Goal: Use online tool/utility

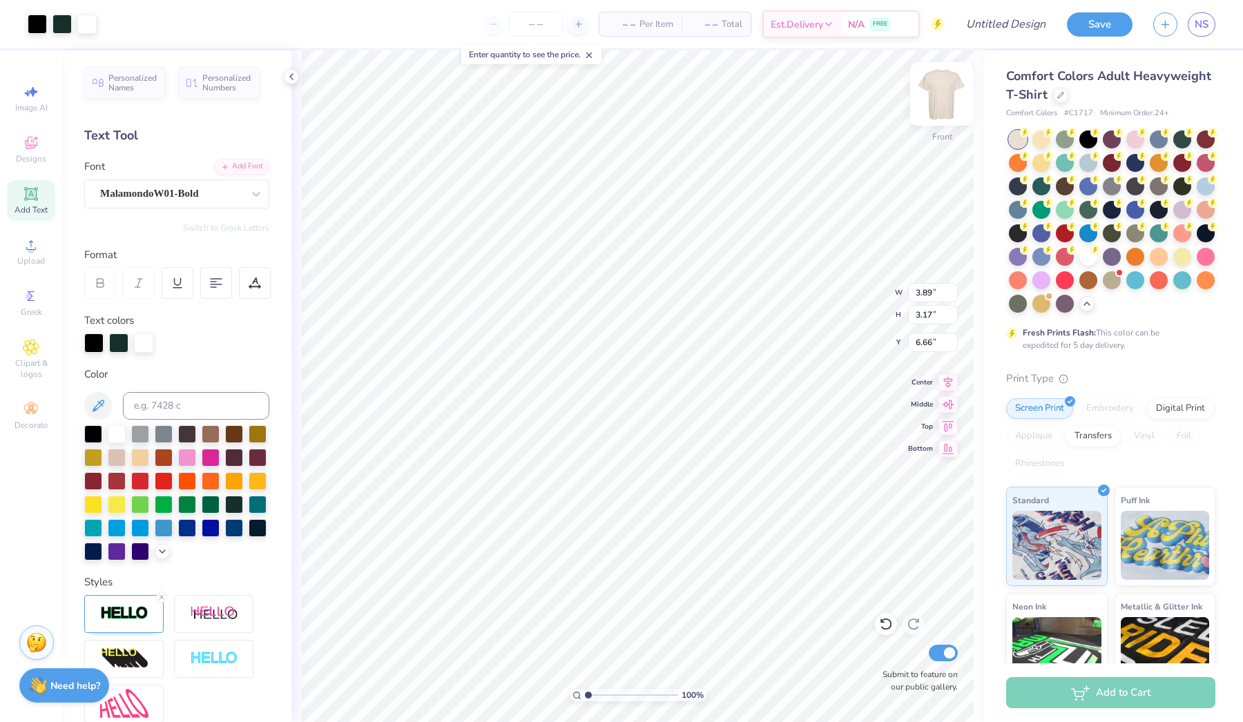
type input "3.89"
type input "3.17"
type input "6.66"
click at [660, 308] on li "Copy" at bounding box center [691, 301] width 108 height 27
click at [937, 103] on img at bounding box center [941, 93] width 55 height 55
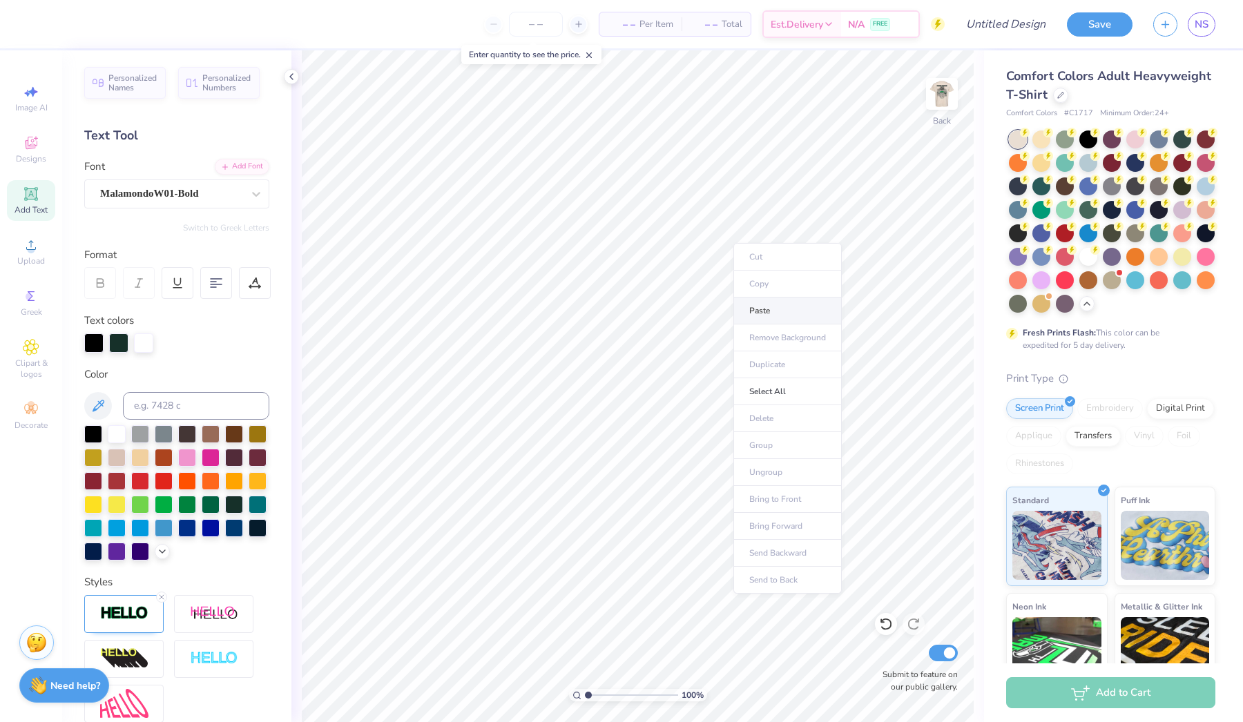
click at [750, 304] on li "Paste" at bounding box center [787, 311] width 108 height 27
type input "2.36"
type input "1.34"
type input "3.21"
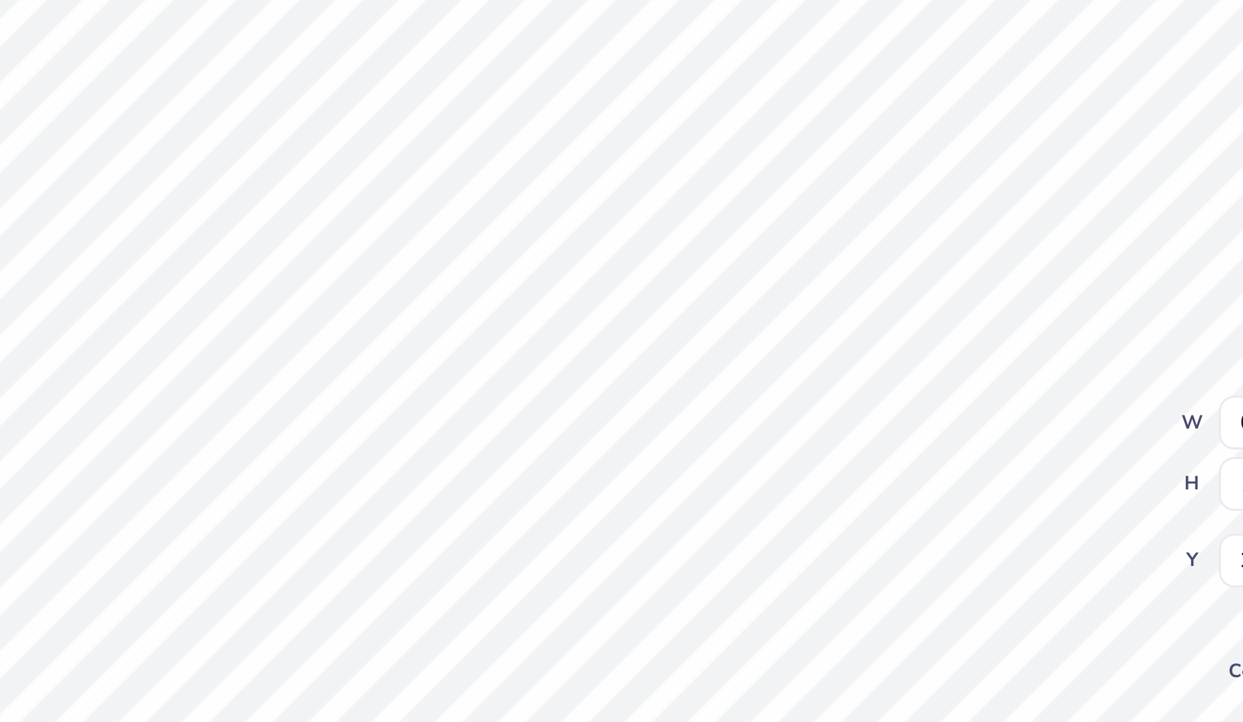
type input "3.20"
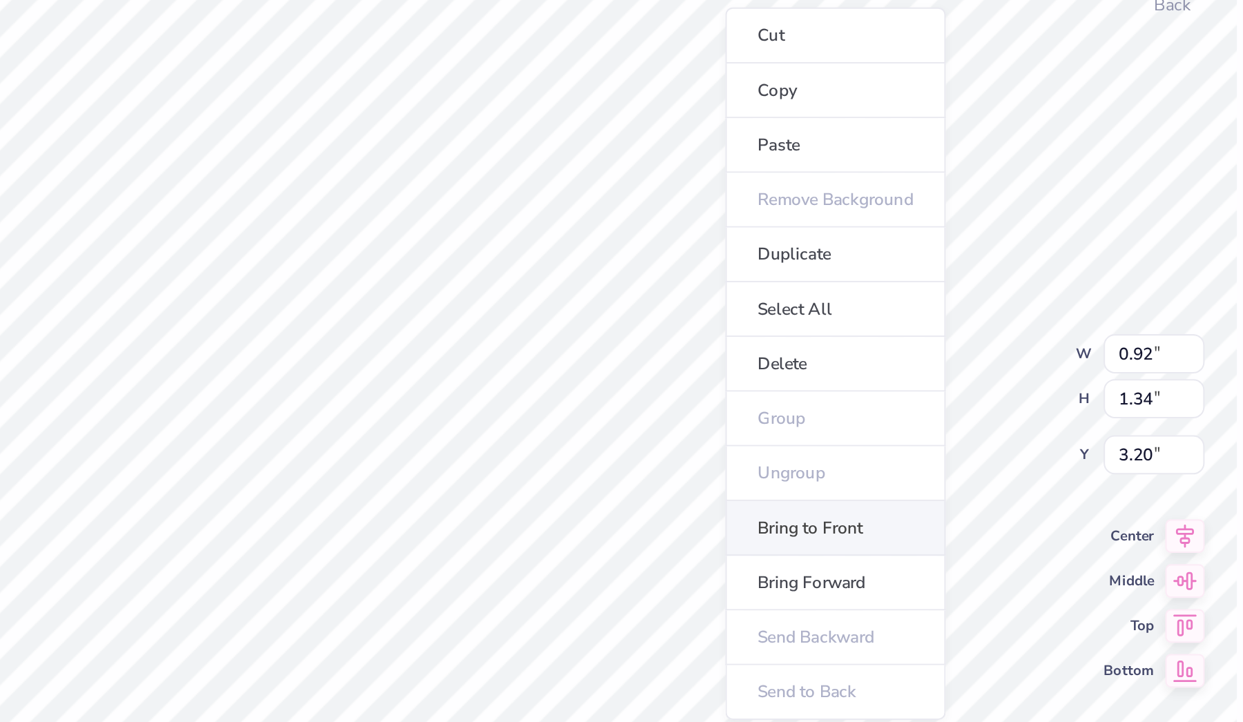
click at [722, 365] on li "Bring to Front" at bounding box center [776, 378] width 108 height 27
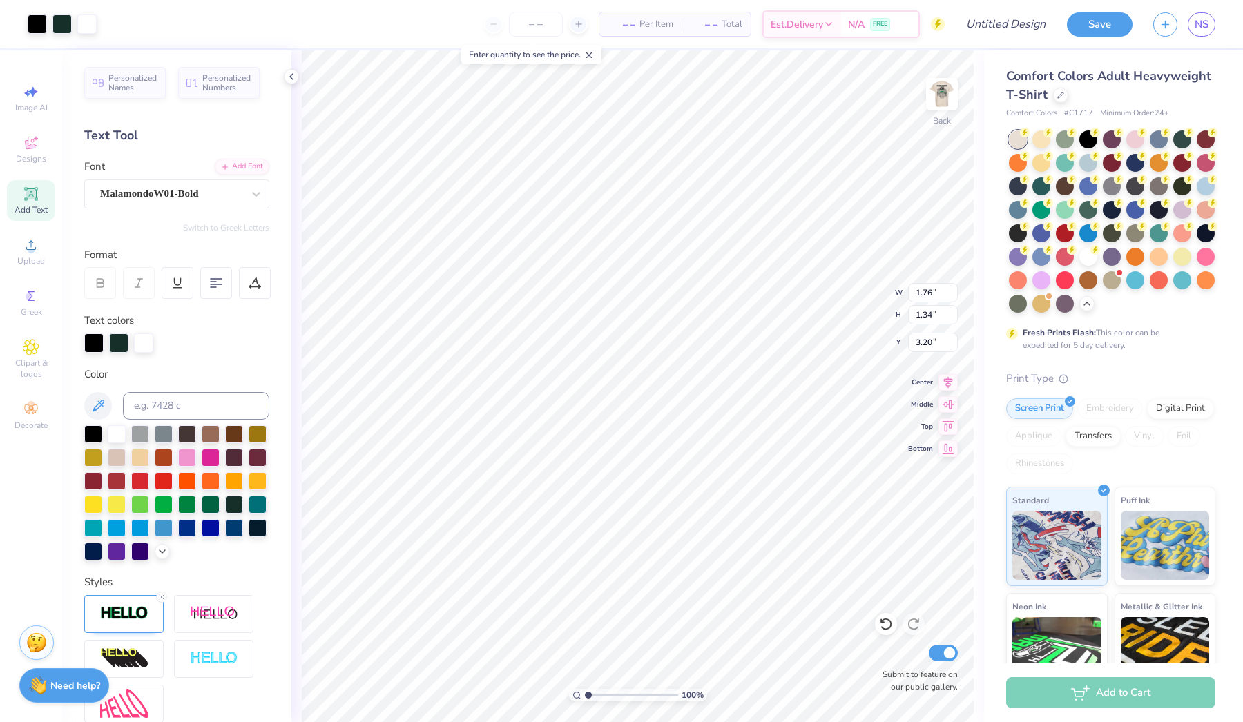
type input "3.33"
click at [934, 102] on img at bounding box center [941, 93] width 55 height 55
click at [106, 23] on div at bounding box center [111, 22] width 19 height 19
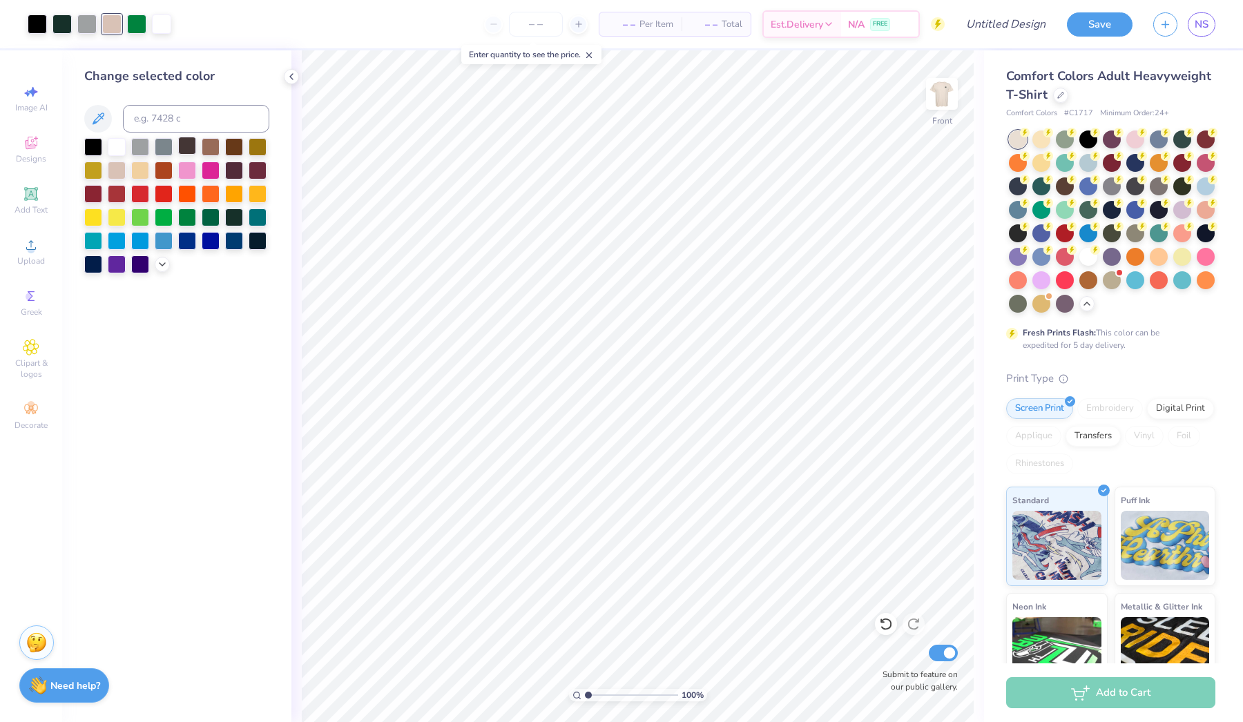
click at [183, 145] on div at bounding box center [187, 146] width 18 height 18
click at [170, 25] on div at bounding box center [161, 22] width 19 height 19
click at [159, 265] on icon at bounding box center [162, 262] width 11 height 11
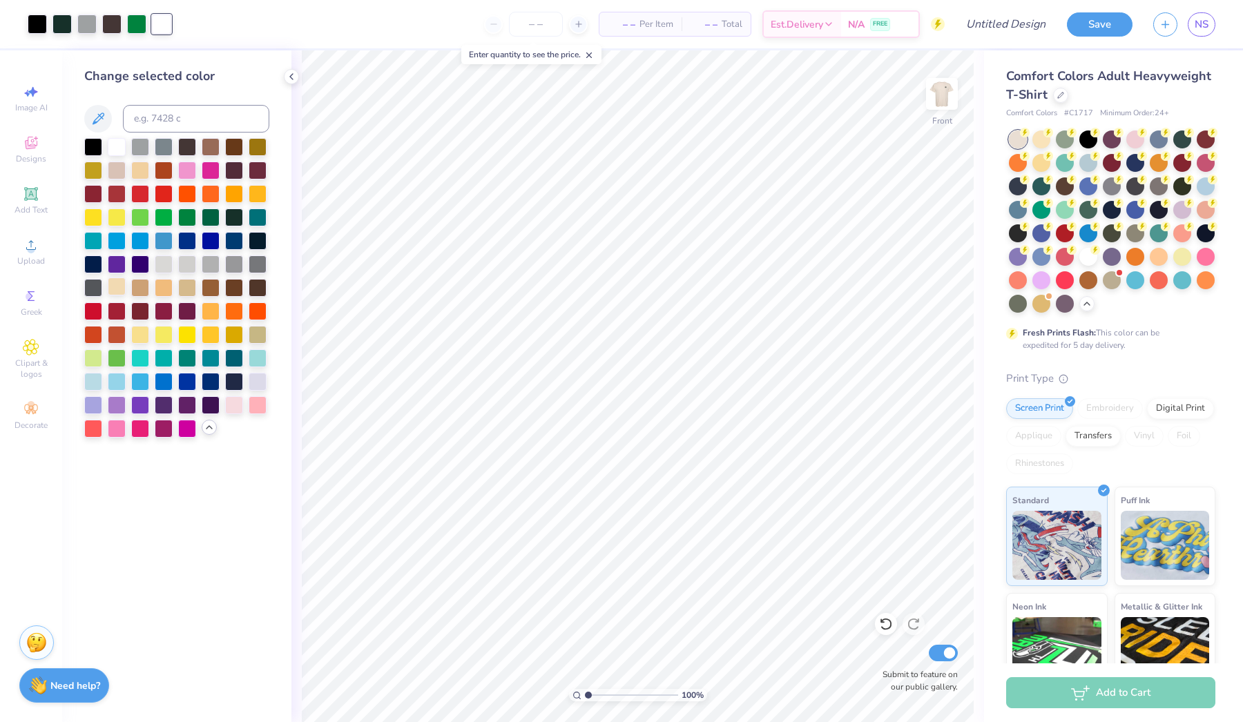
click at [117, 290] on div at bounding box center [117, 286] width 18 height 18
click at [217, 290] on div at bounding box center [211, 286] width 18 height 18
click at [231, 217] on div at bounding box center [234, 216] width 18 height 18
click at [118, 148] on div at bounding box center [117, 146] width 18 height 18
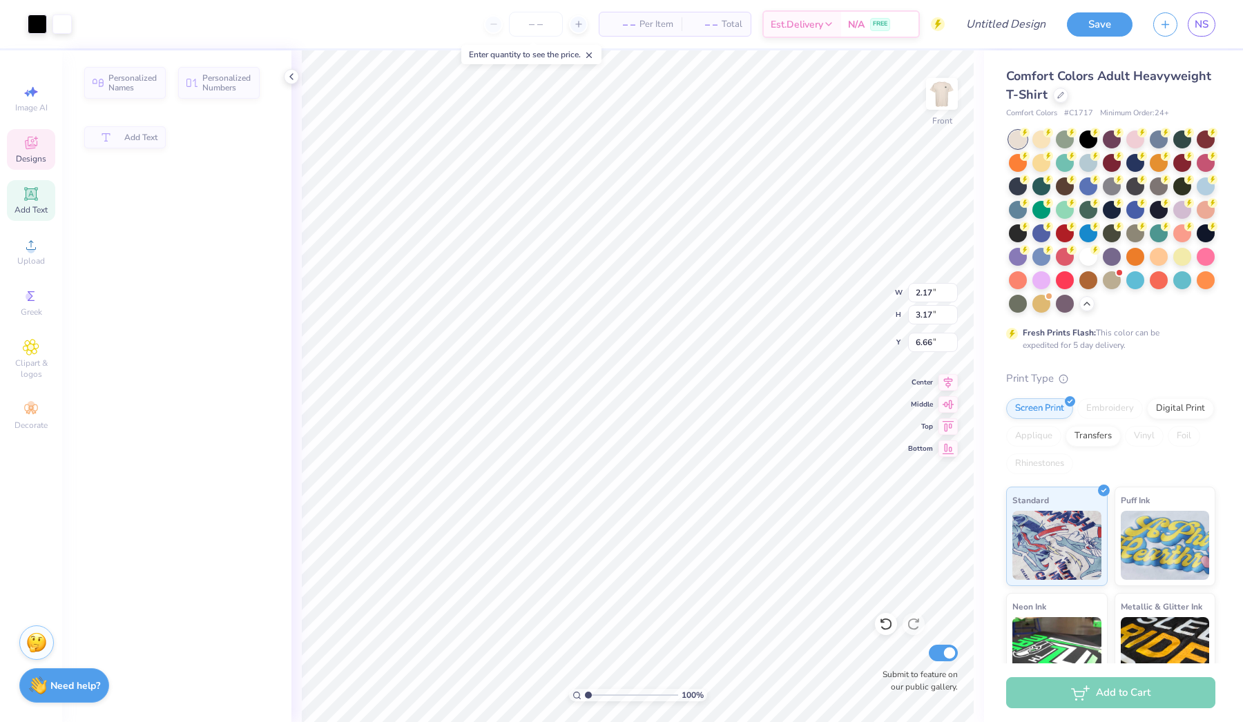
type input "2.17"
type input "3.17"
type input "6.66"
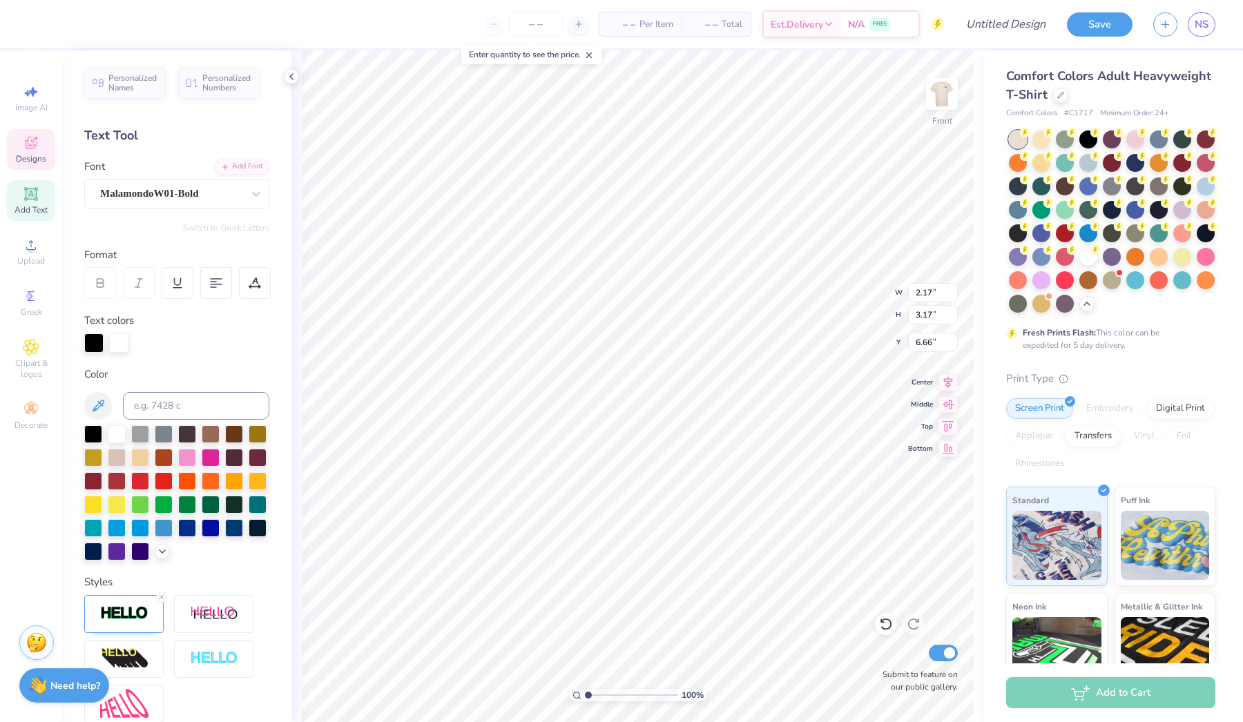
type input "1.72"
type input "2.57"
type input "6.92"
click at [61, 30] on div at bounding box center [61, 22] width 19 height 19
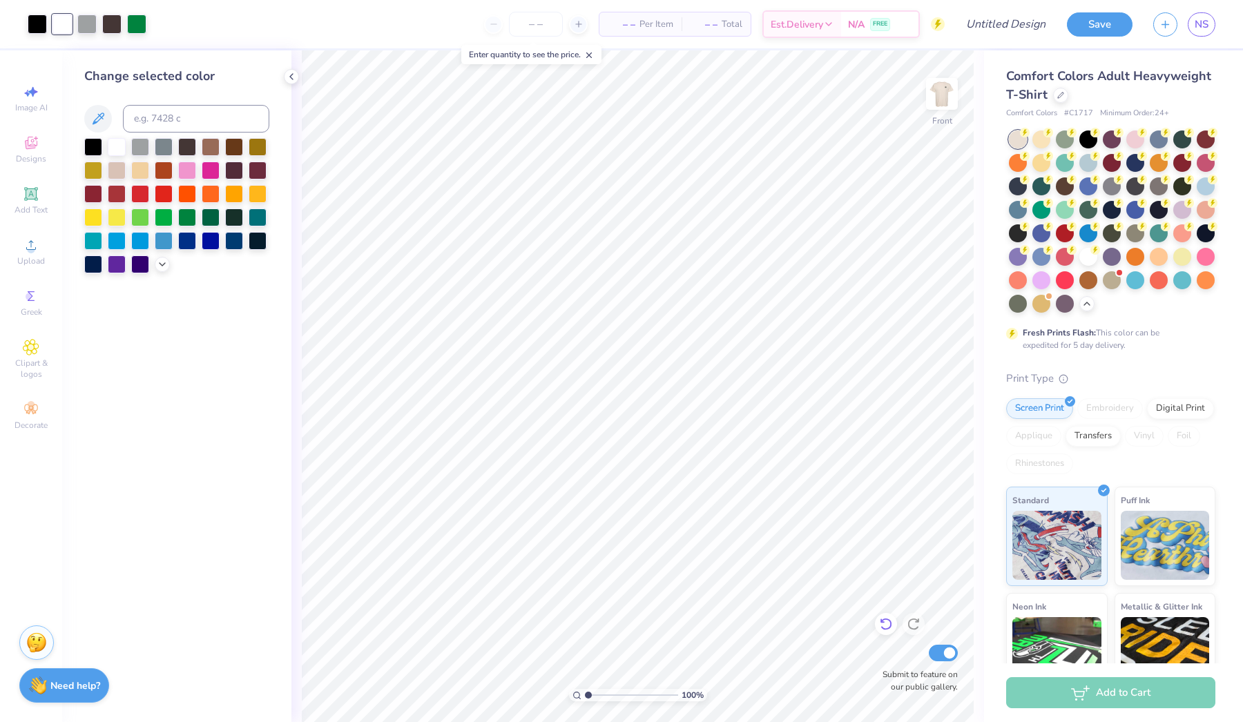
click at [887, 623] on icon at bounding box center [886, 624] width 14 height 14
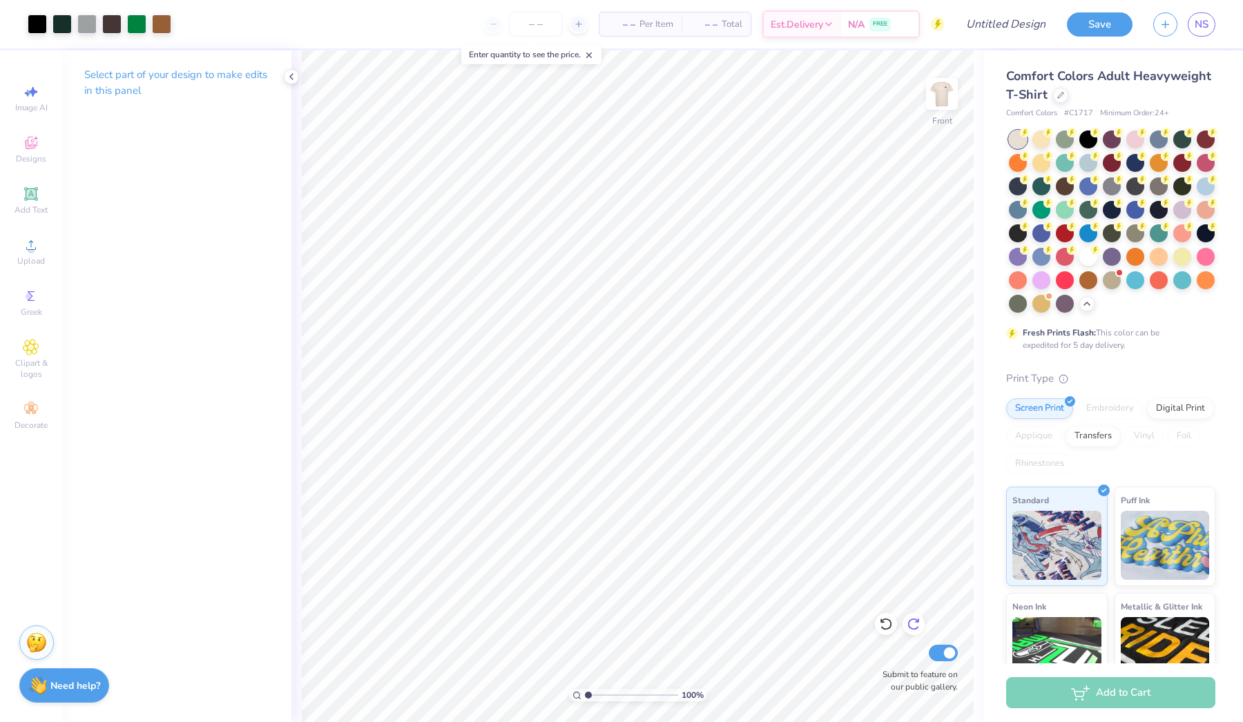
click at [917, 632] on div at bounding box center [913, 624] width 22 height 22
click at [64, 26] on div at bounding box center [61, 22] width 19 height 19
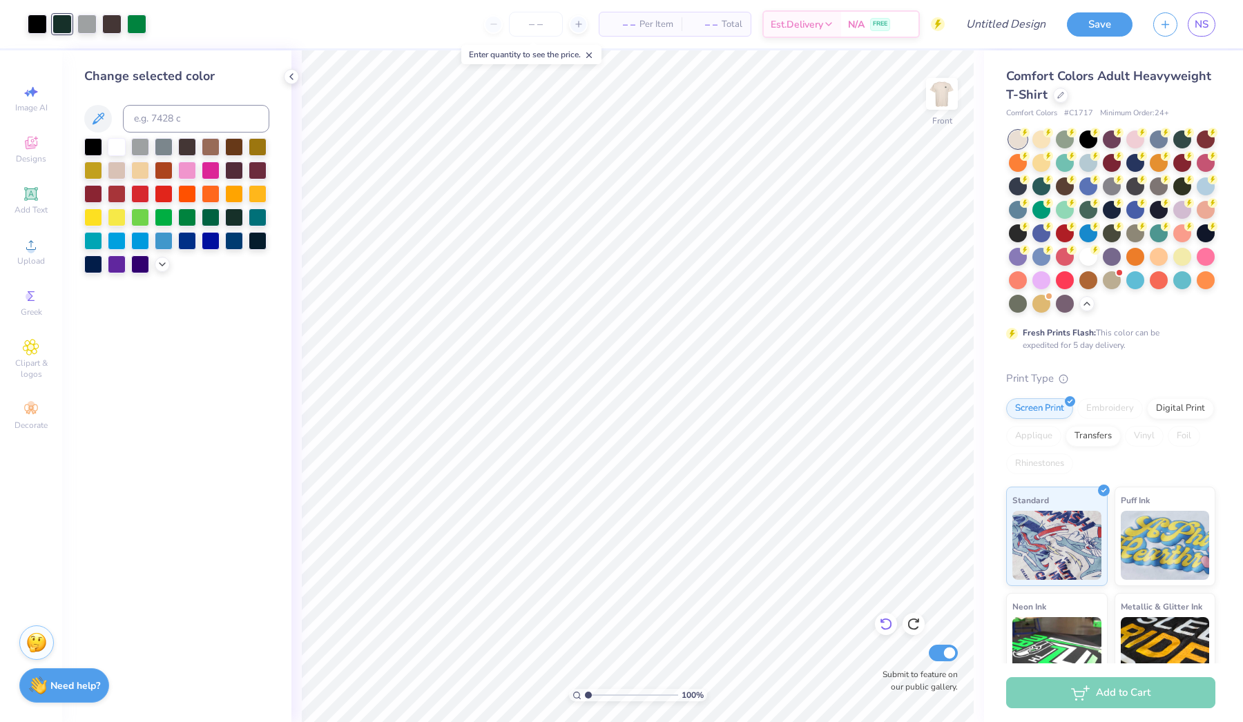
click at [875, 622] on div at bounding box center [886, 624] width 22 height 22
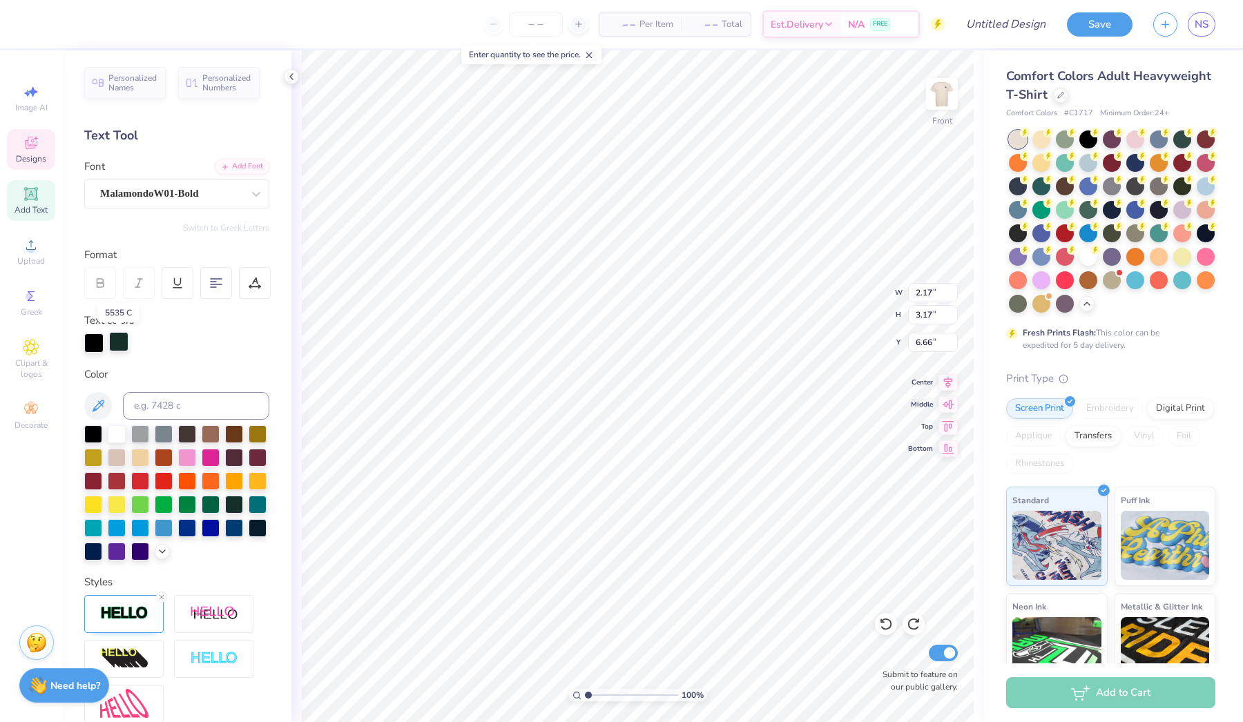
click at [121, 344] on div at bounding box center [118, 341] width 19 height 19
click at [116, 435] on div at bounding box center [117, 433] width 18 height 18
click at [126, 616] on img at bounding box center [124, 613] width 48 height 16
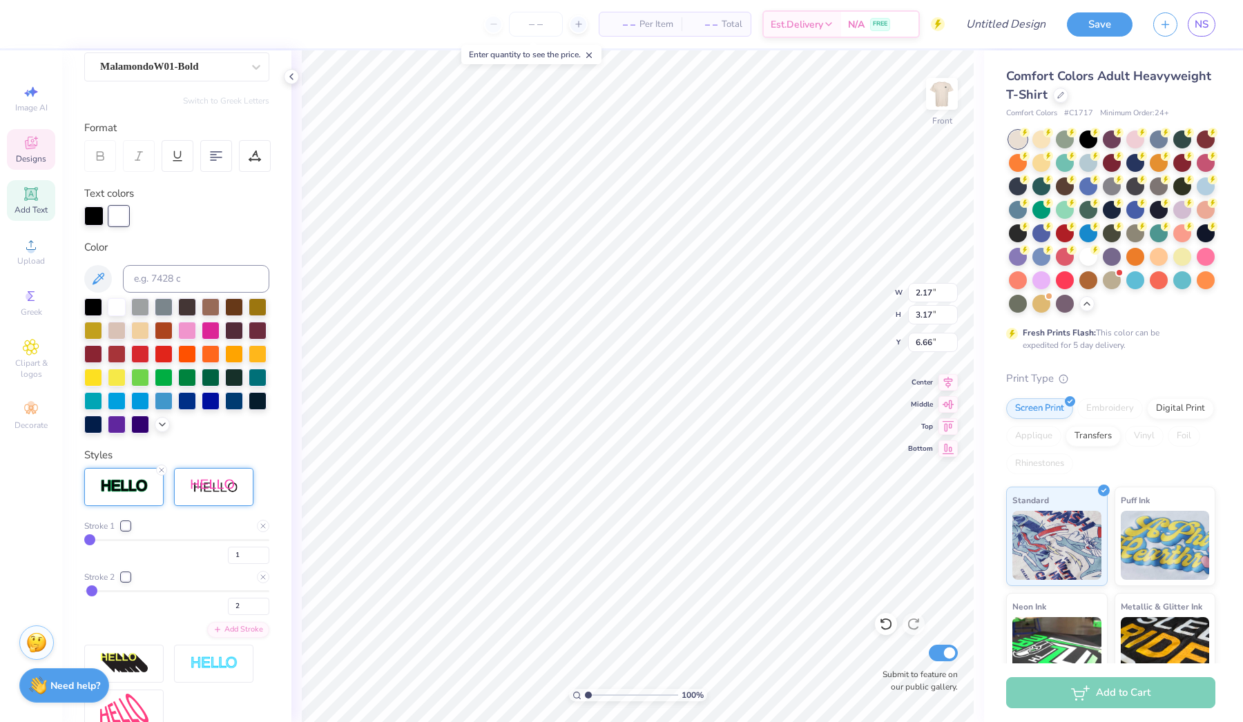
scroll to position [146, 0]
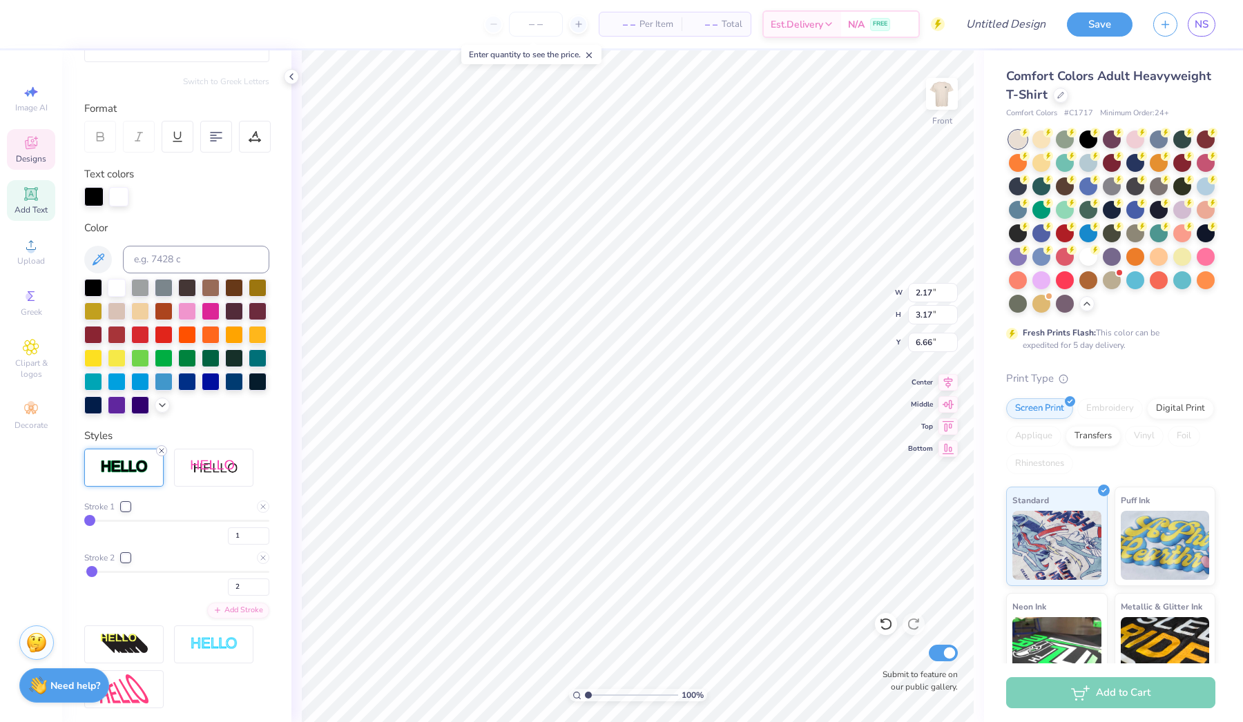
click at [162, 452] on icon at bounding box center [161, 451] width 8 height 8
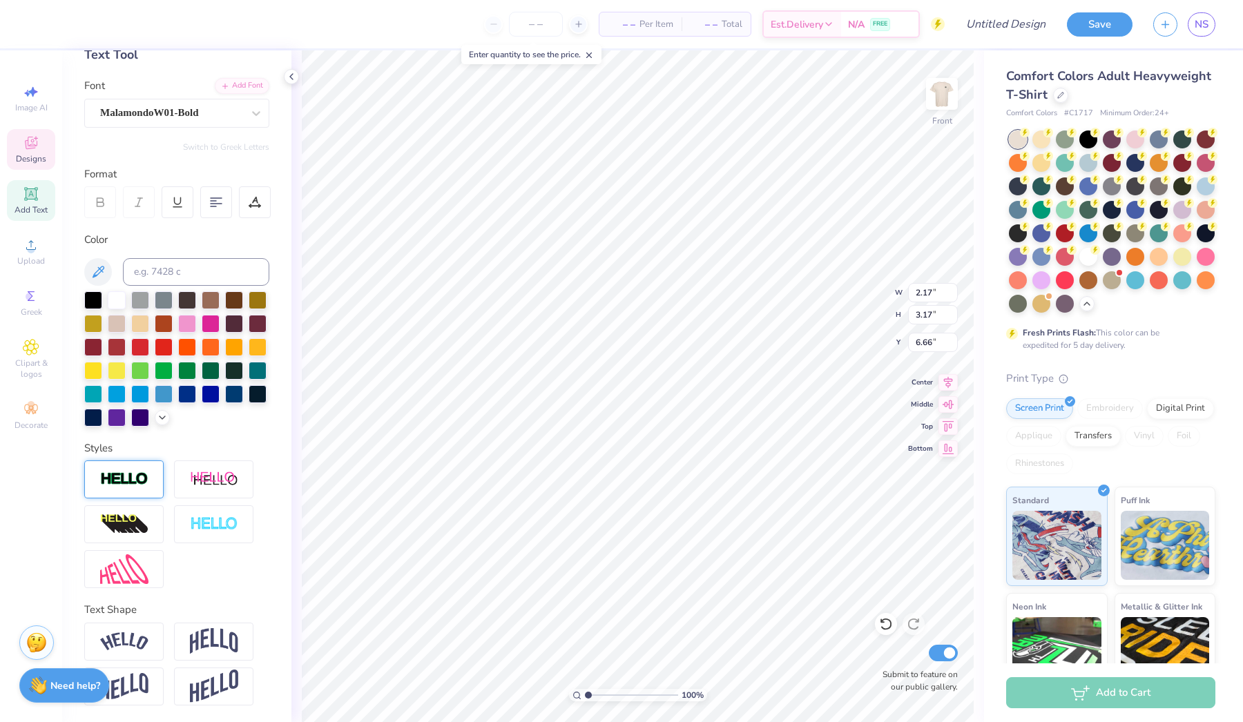
type input "2.07"
type input "3.06"
type input "6.71"
click at [135, 480] on img at bounding box center [124, 479] width 48 height 16
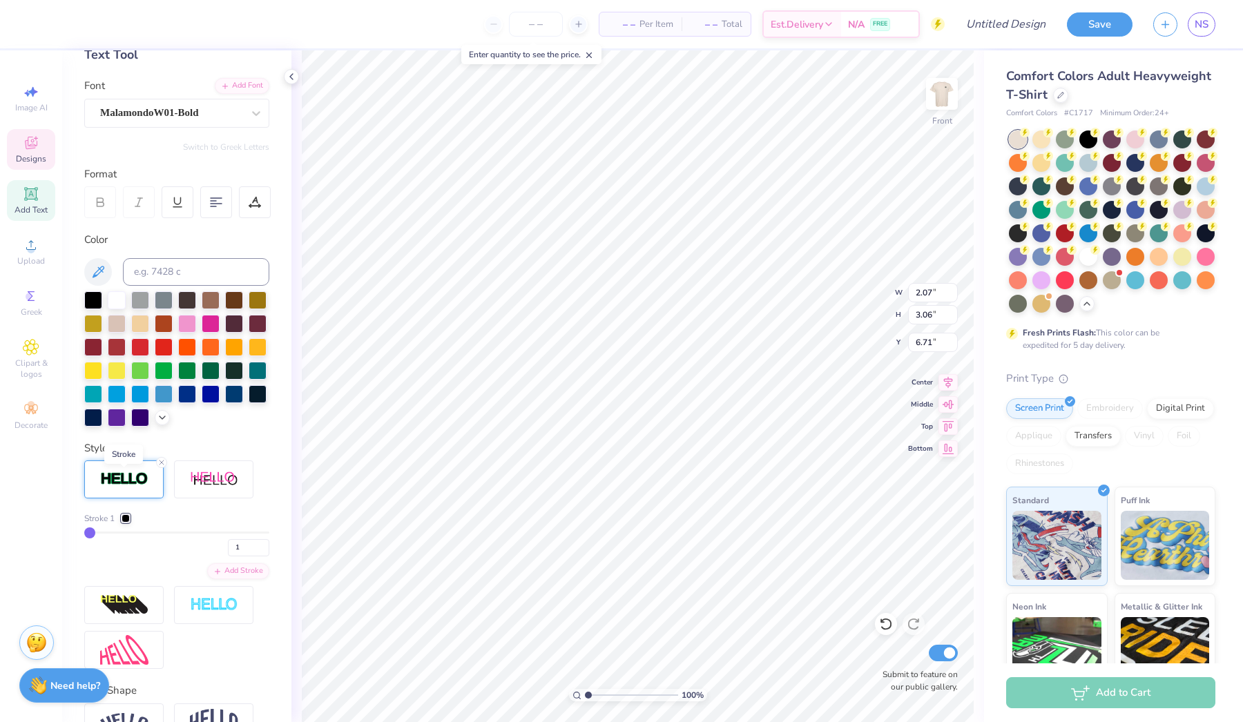
type input "2.12"
type input "3.12"
type input "6.69"
click at [126, 518] on div at bounding box center [125, 518] width 8 height 8
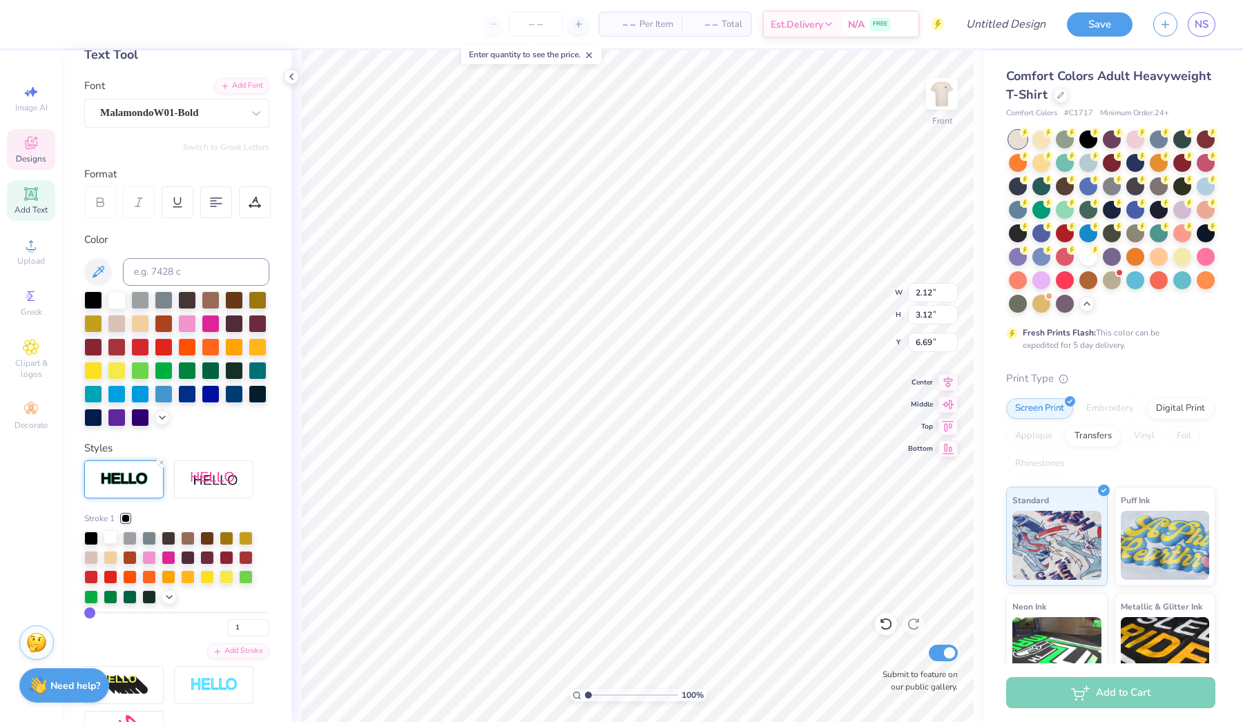
click at [110, 536] on div at bounding box center [111, 537] width 14 height 14
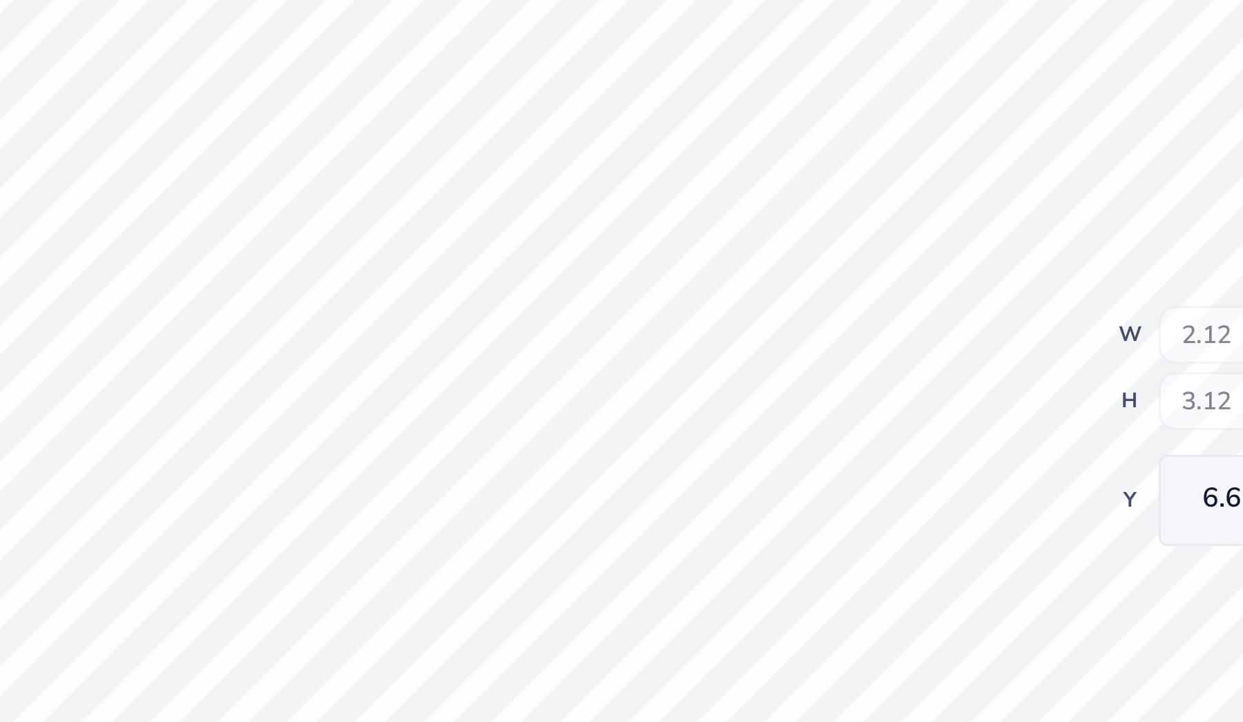
type input "1.72"
type input "2.57"
type input "6.92"
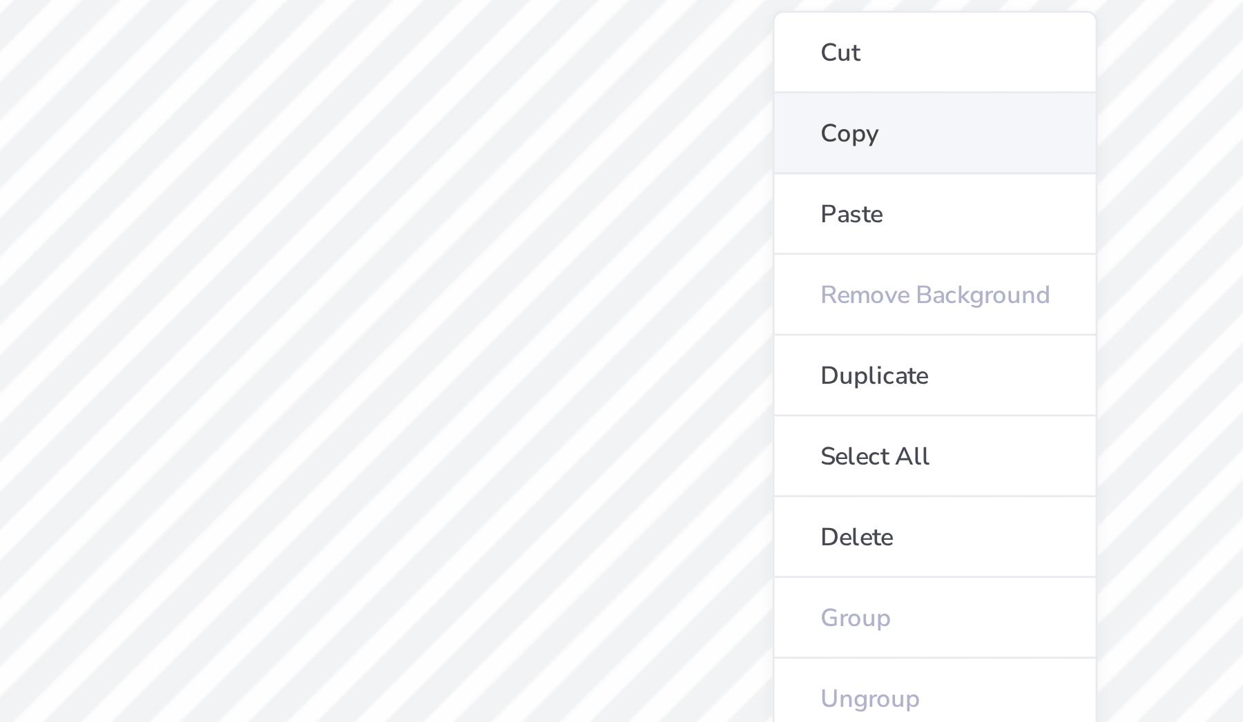
click at [681, 207] on li "Copy" at bounding box center [735, 220] width 108 height 27
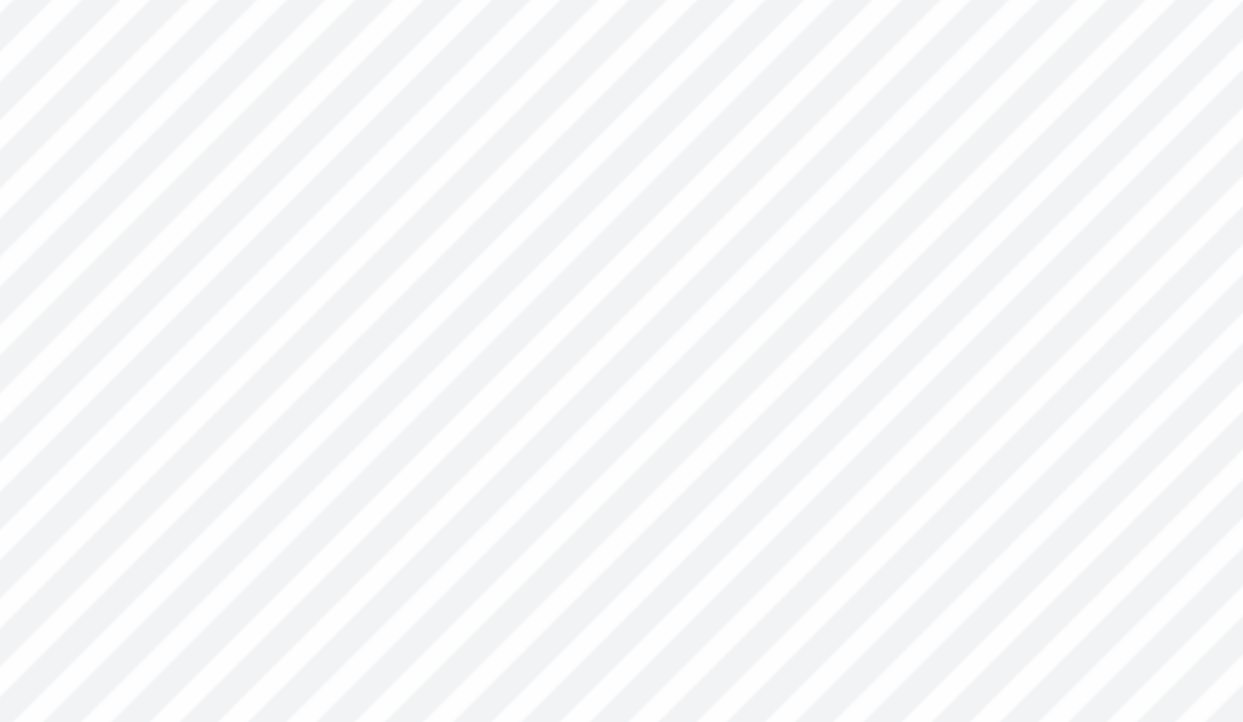
type input "8.91"
type input "4.34"
type input "5.27"
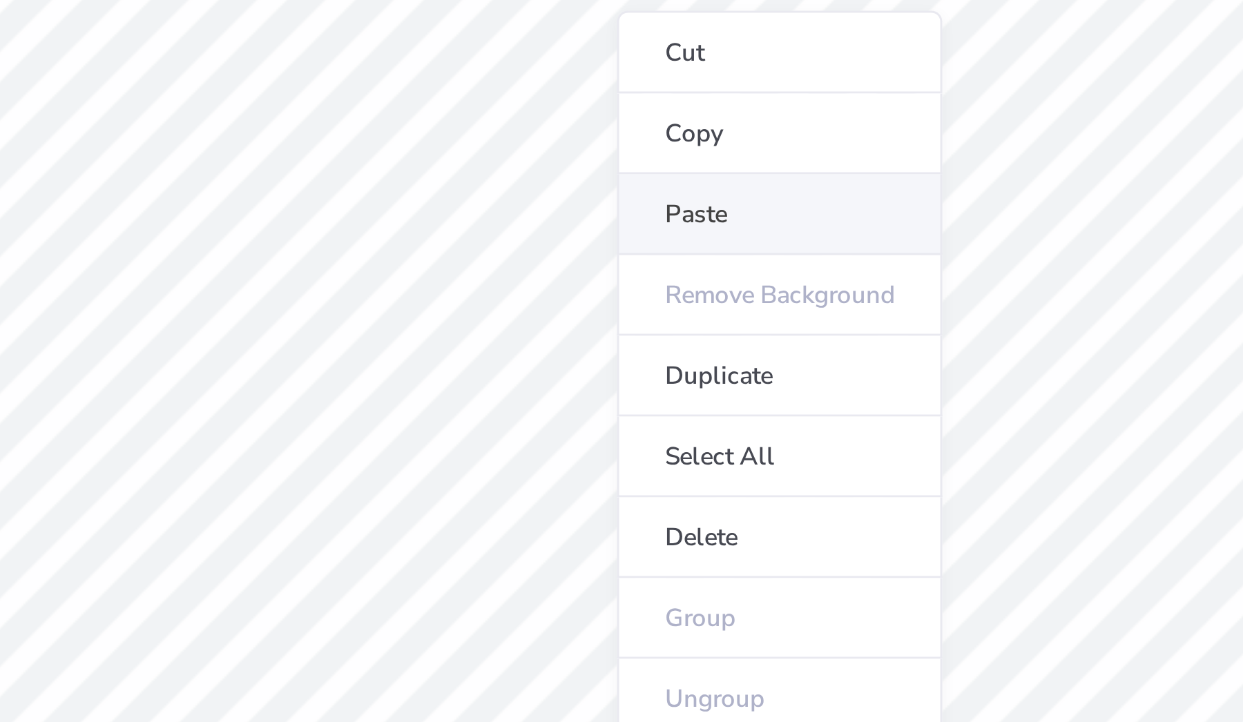
click at [629, 234] on li "Paste" at bounding box center [683, 247] width 108 height 27
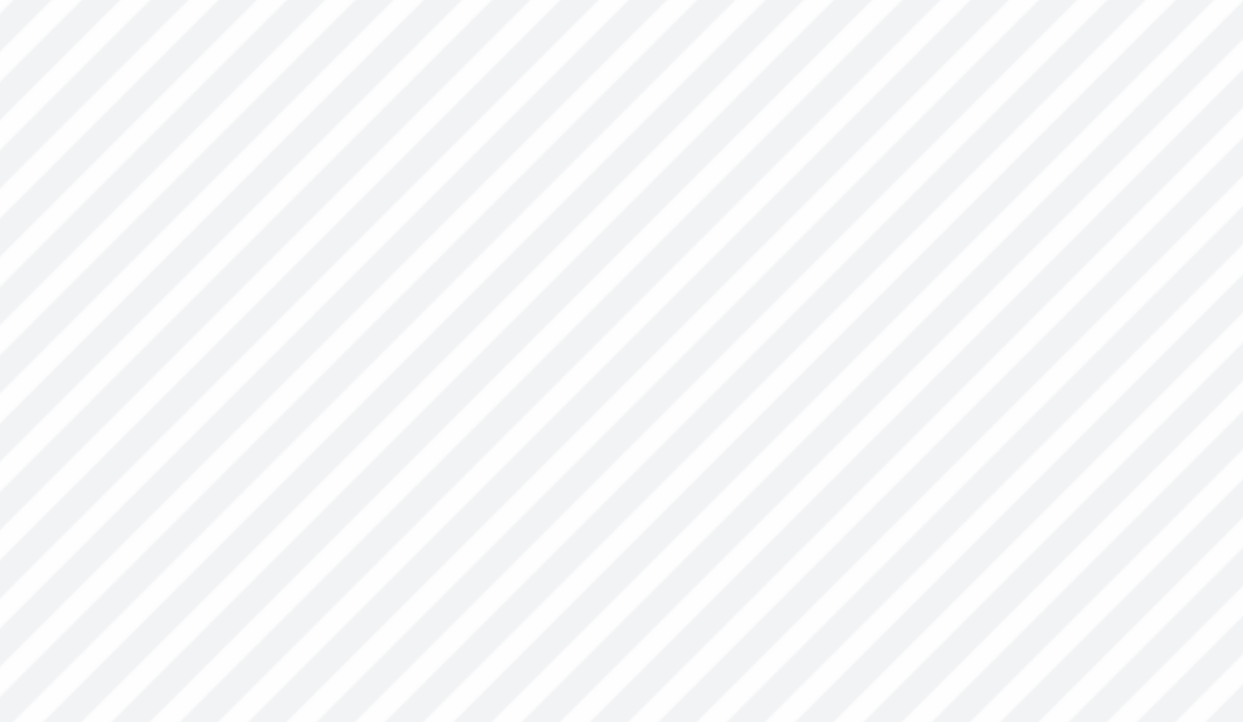
type input "1.72"
type input "2.57"
type input "6.59"
type textarea "X"
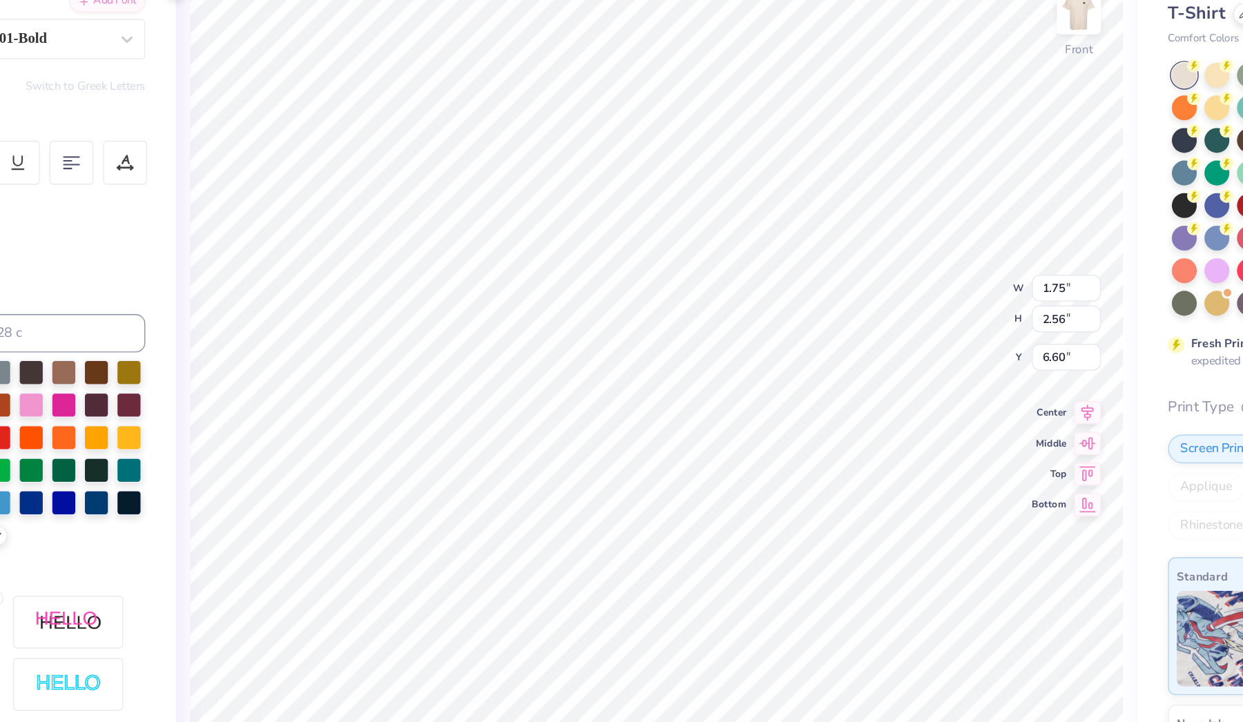
type input "6.92"
type input "1.72"
type input "2.57"
type input "6.91"
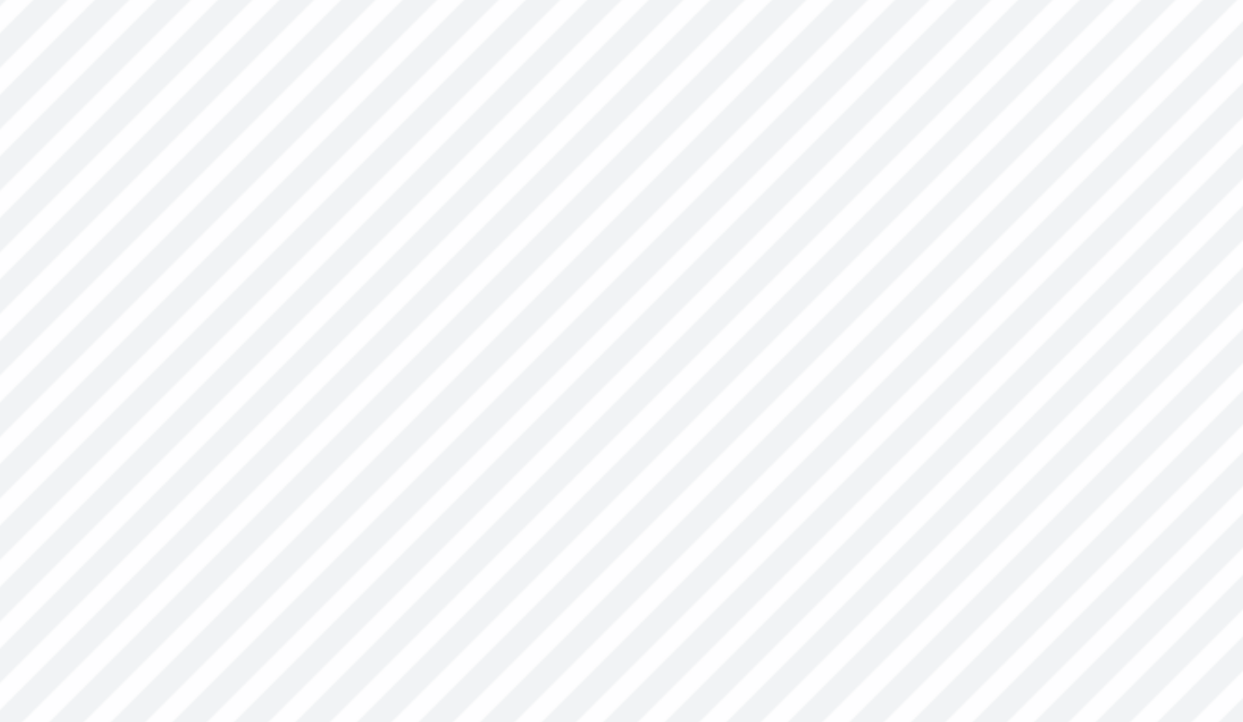
type input "3.38"
